Goal: Information Seeking & Learning: Learn about a topic

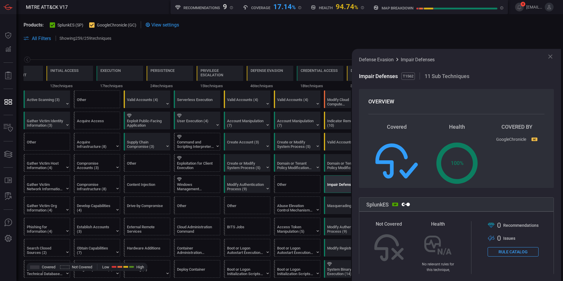
scroll to position [279, 0]
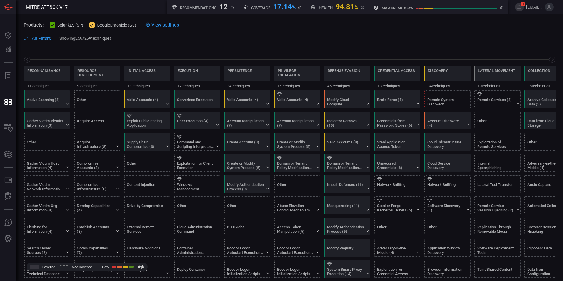
scroll to position [0, 77]
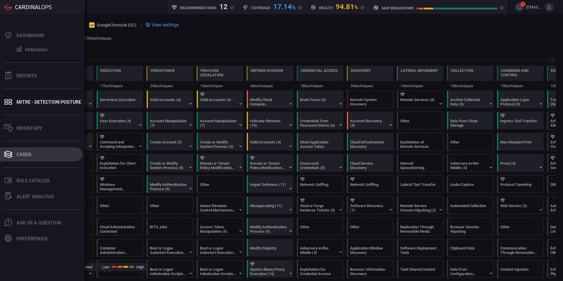
click at [20, 158] on button "Cards" at bounding box center [41, 154] width 82 height 14
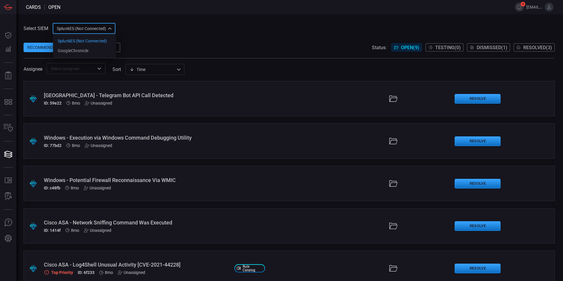
click at [74, 31] on div "SplunkES (Not Connected) 6db9f04e-5835-43fe-a495-9065afc2cef4 SplunkES (Not Con…" at bounding box center [84, 28] width 63 height 11
click at [74, 51] on div "GoogleChronicle" at bounding box center [73, 51] width 31 height 6
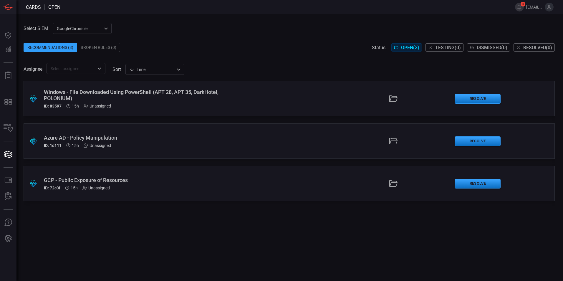
click at [147, 99] on div "Windows - File Downloaded Using PowerShell (APT 28, APT 35, DarkHotel, POLONIUM)" at bounding box center [137, 95] width 186 height 12
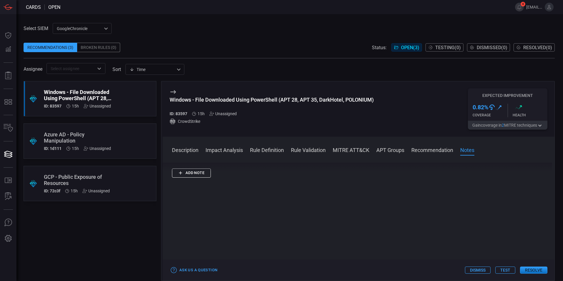
scroll to position [1055, 0]
click at [76, 220] on div ".suggested_cards_icon{fill:url(#suggested_cards_icon);} Windows - File Download…" at bounding box center [90, 181] width 133 height 200
click at [365, 64] on div "Assignee ​ sort Time visibleUpdateTime ​" at bounding box center [289, 68] width 531 height 11
click at [172, 91] on icon at bounding box center [172, 91] width 7 height 7
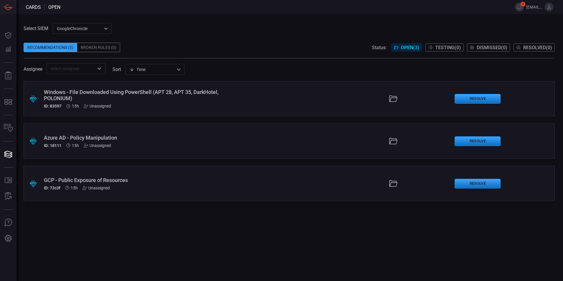
click at [119, 96] on div "Windows - File Downloaded Using PowerShell (APT 28, APT 35, DarkHotel, POLONIUM)" at bounding box center [137, 95] width 186 height 12
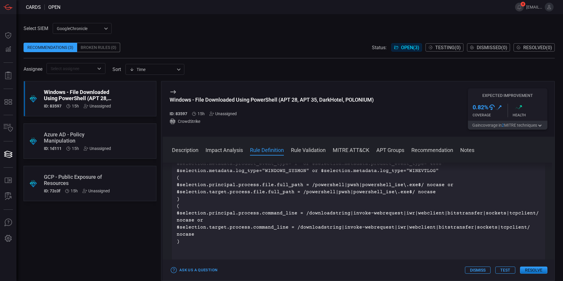
scroll to position [324, 0]
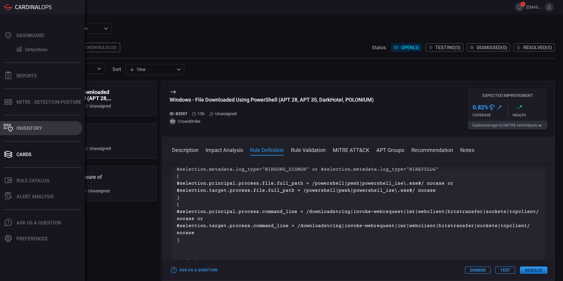
click at [22, 129] on div "Inventory" at bounding box center [29, 128] width 26 height 6
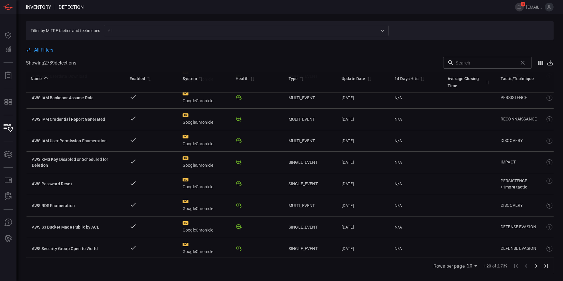
scroll to position [270, 0]
